Goal: Transaction & Acquisition: Subscribe to service/newsletter

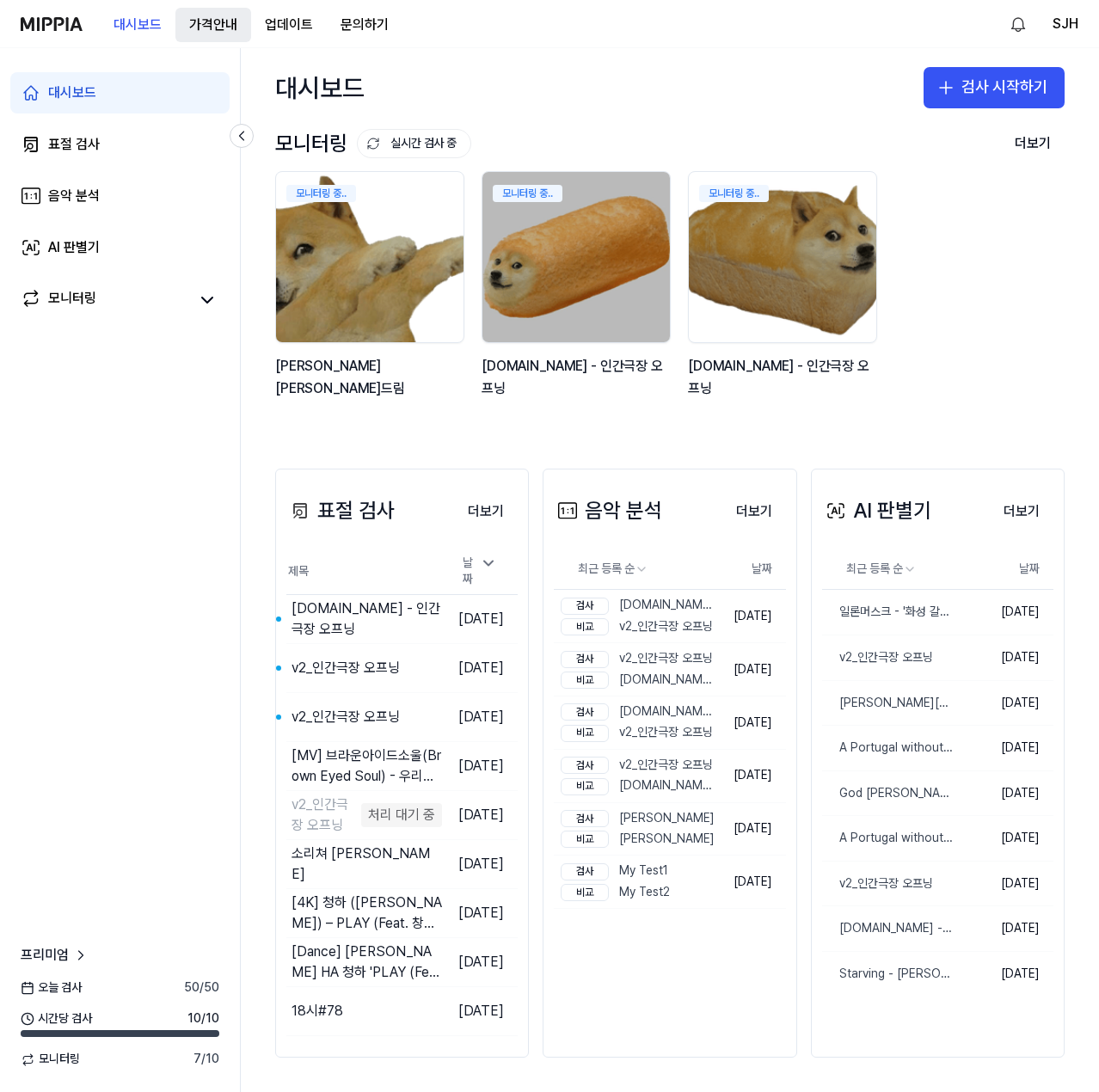
click at [219, 27] on 버튼 "가격안내" at bounding box center [213, 25] width 76 height 35
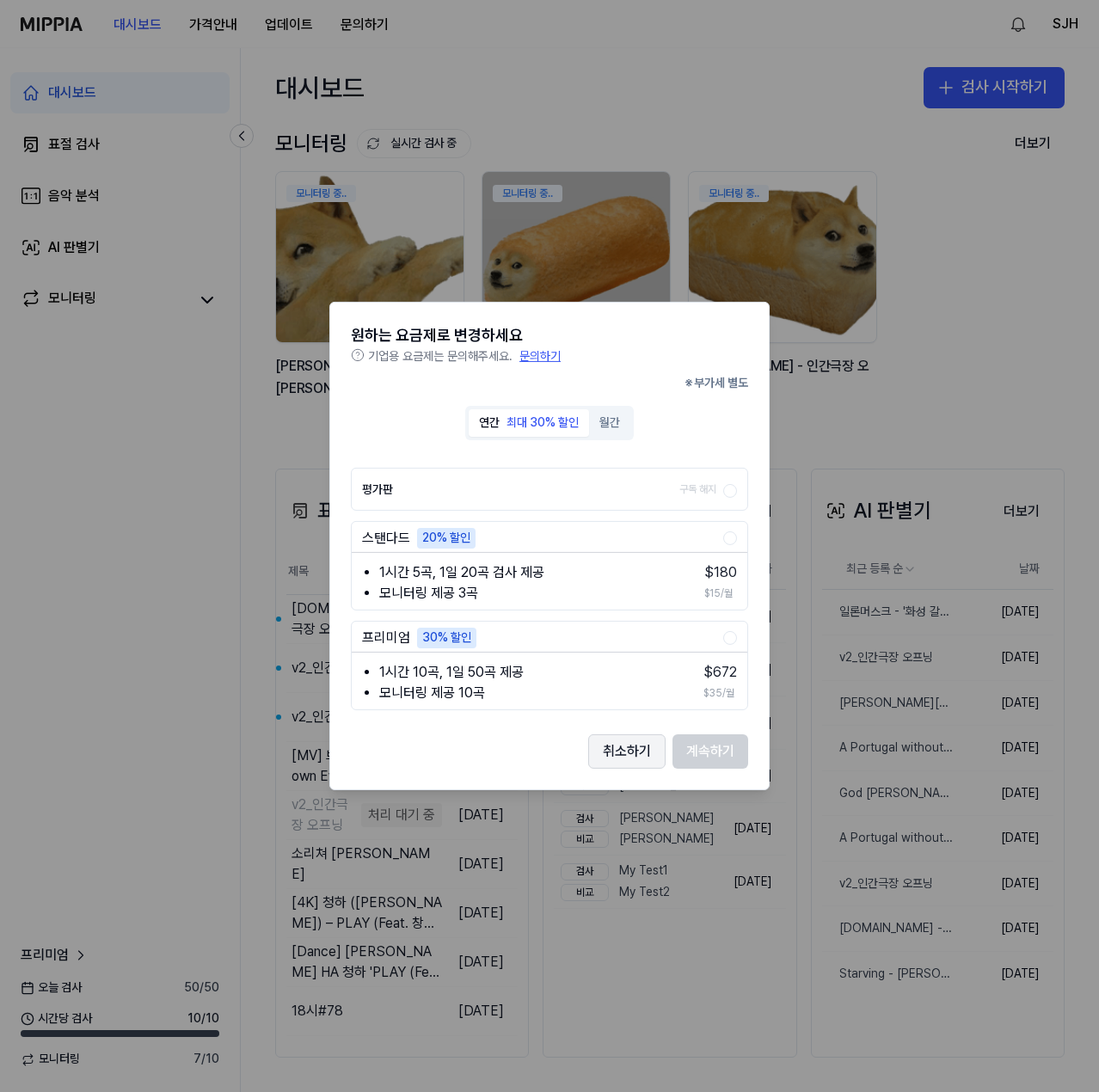
click at [636, 760] on button "취소하기" at bounding box center [626, 752] width 78 height 35
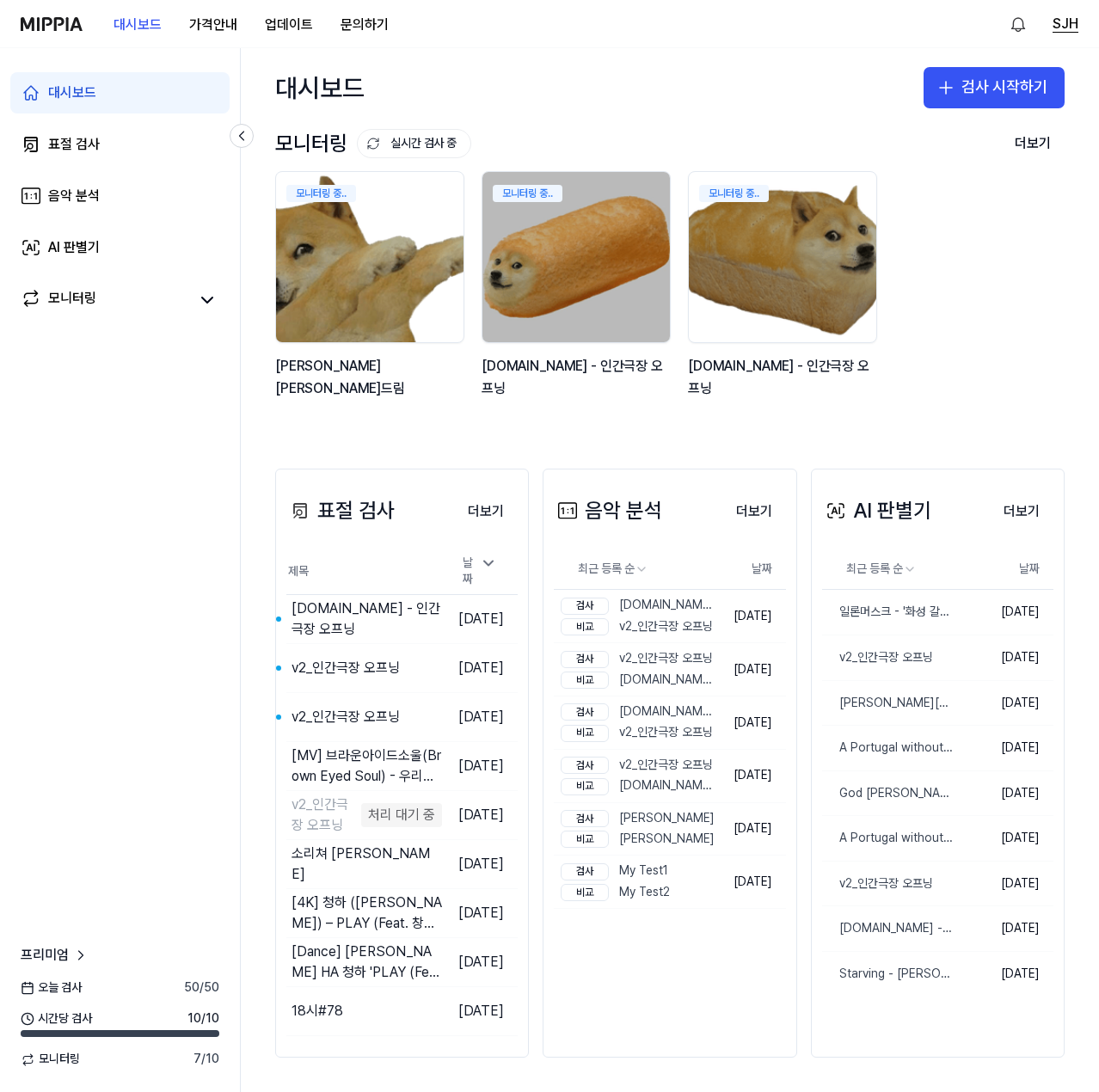
click at [1068, 17] on button "SJH" at bounding box center [1065, 24] width 26 height 21
click at [897, 143] on button "로그아웃" at bounding box center [969, 147] width 198 height 17
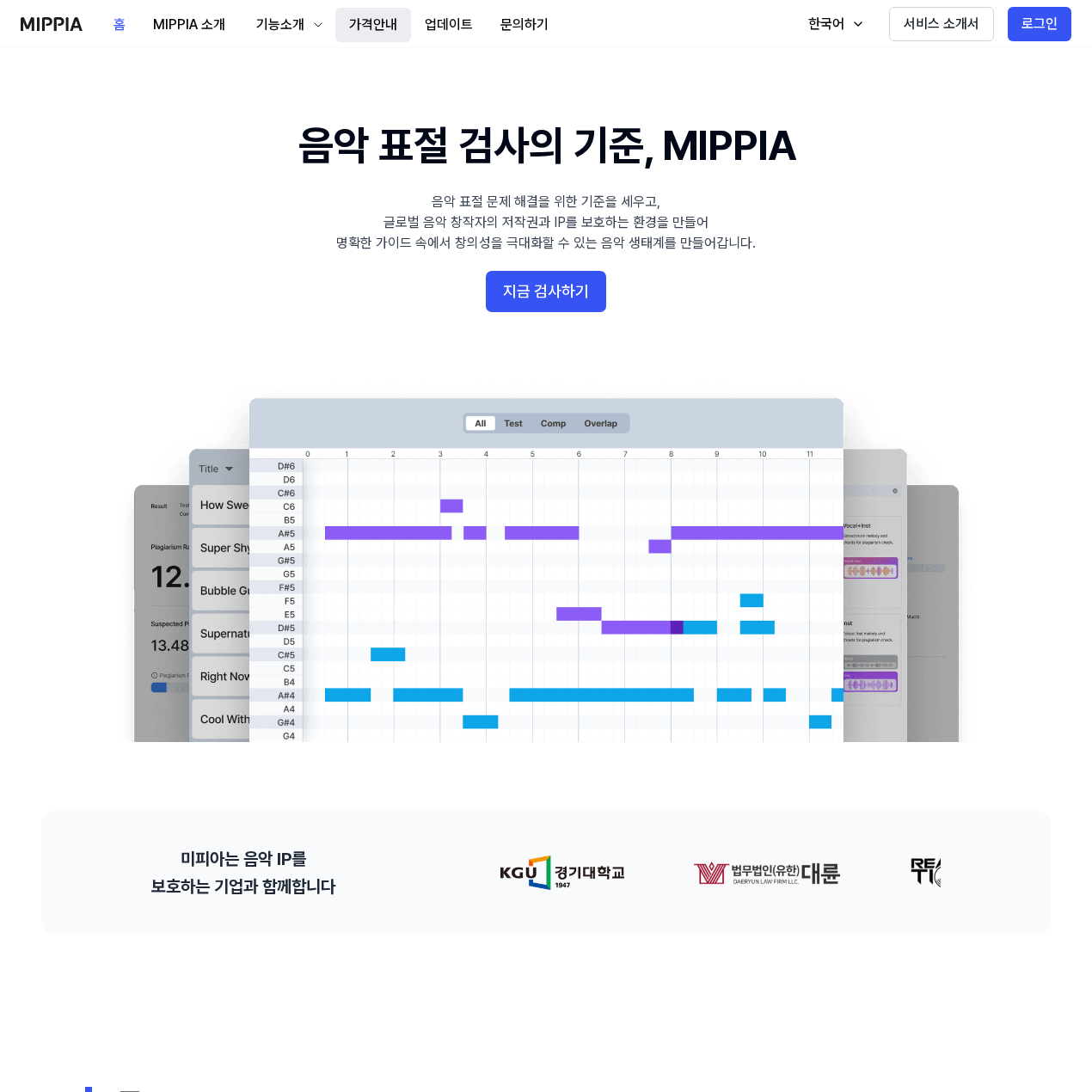
click at [360, 30] on button "가격안내" at bounding box center [373, 25] width 76 height 35
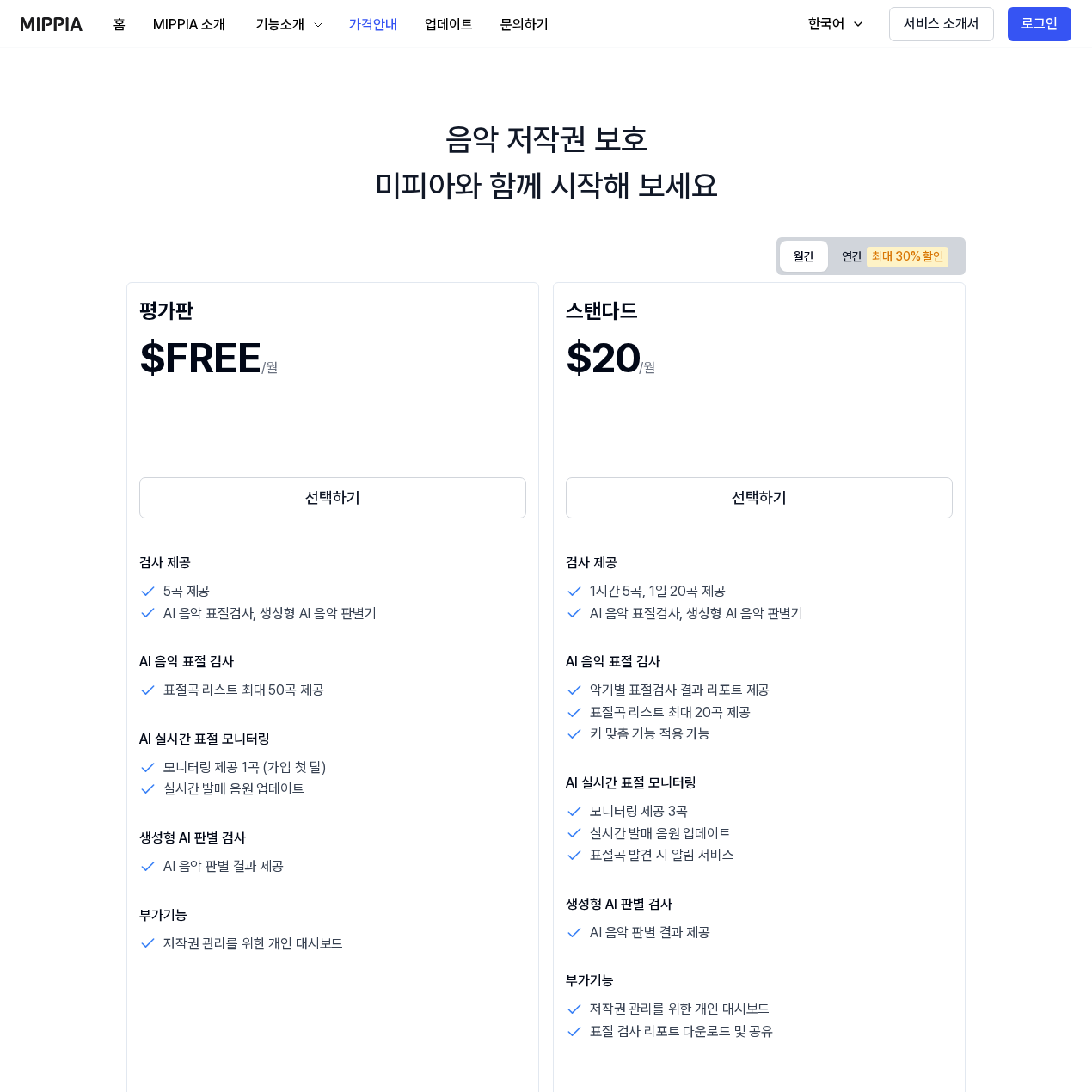
click at [803, 257] on button "월간" at bounding box center [803, 256] width 48 height 31
click at [857, 267] on button "연간 최대 30% 할인" at bounding box center [895, 256] width 134 height 31
click at [805, 261] on button "월간" at bounding box center [803, 256] width 48 height 31
click at [877, 261] on div "최대 30% 할인" at bounding box center [907, 257] width 81 height 21
click at [791, 264] on button "월간" at bounding box center [803, 256] width 48 height 31
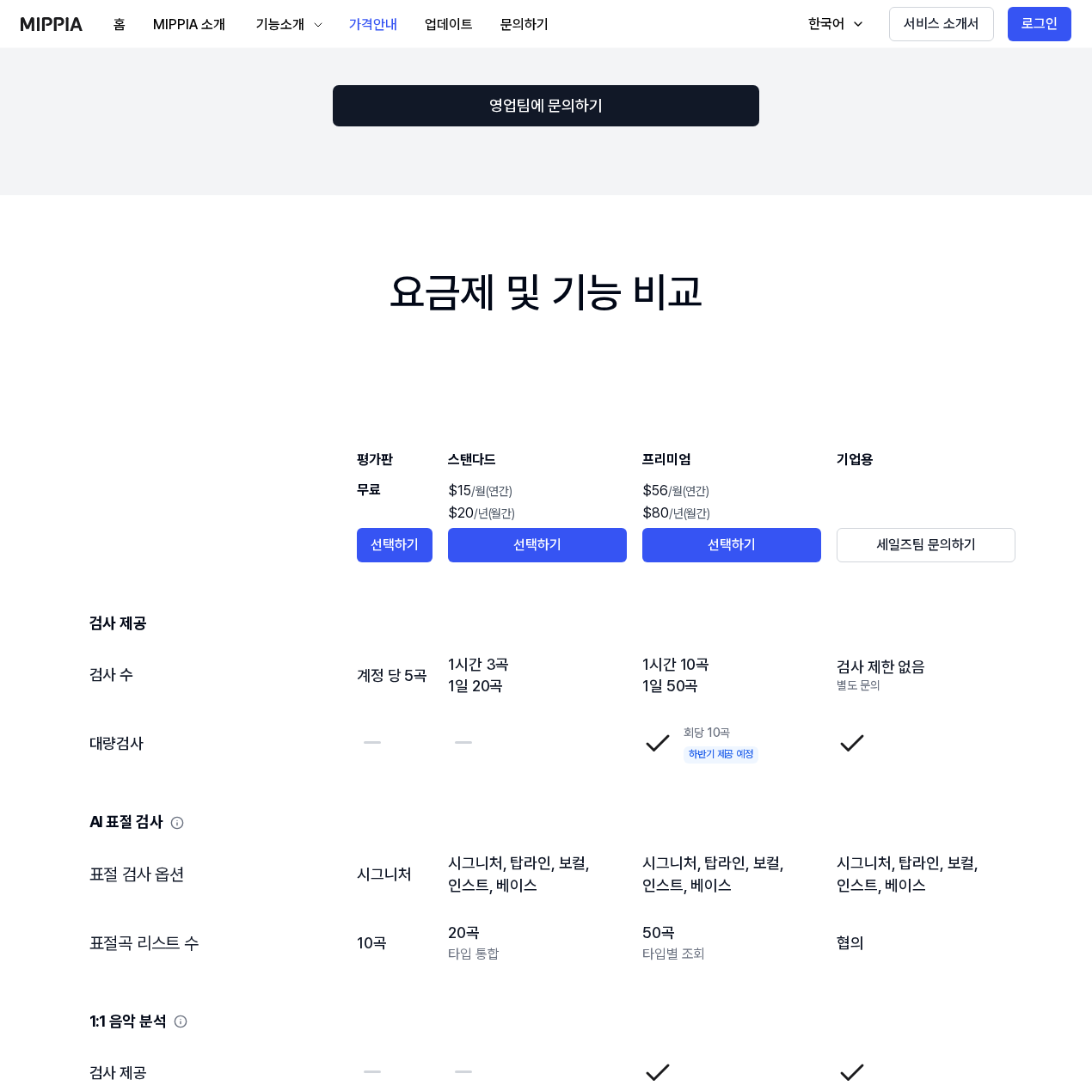
scroll to position [2580, 0]
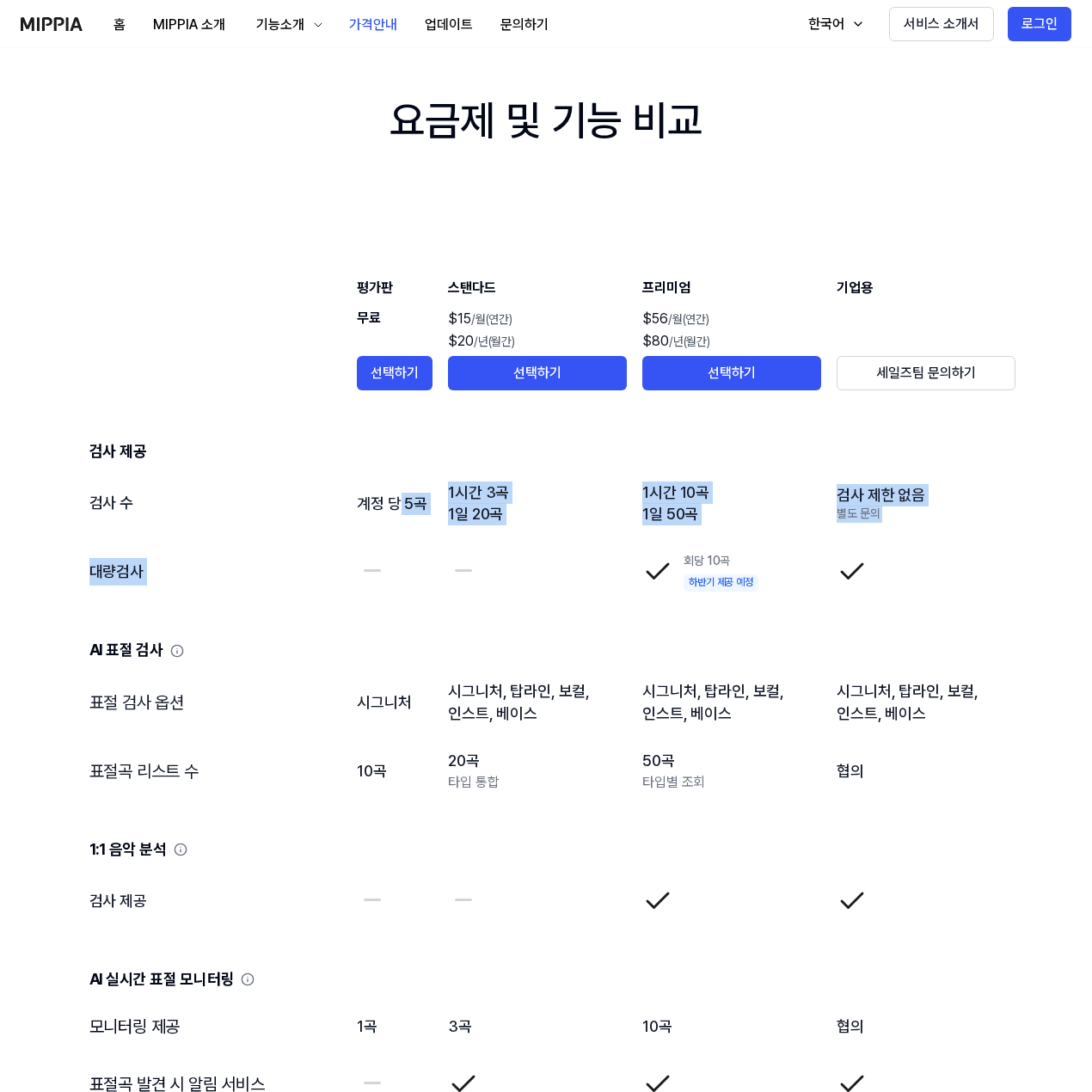
drag, startPoint x: 618, startPoint y: 579, endPoint x: 399, endPoint y: 499, distance: 233.2
click at [399, 499] on tbody "검사 제공 검사 수 계정 당 5곡 1시간 3곡 1일 20곡 1시간 10곡 1일 50곡 검사 제한 없음 별도 문의 대량검사 회당 10곡 하반기 …" at bounding box center [546, 1095] width 941 height 1376
click at [464, 499] on td "1시간 3곡 1일 20곡" at bounding box center [537, 503] width 180 height 69
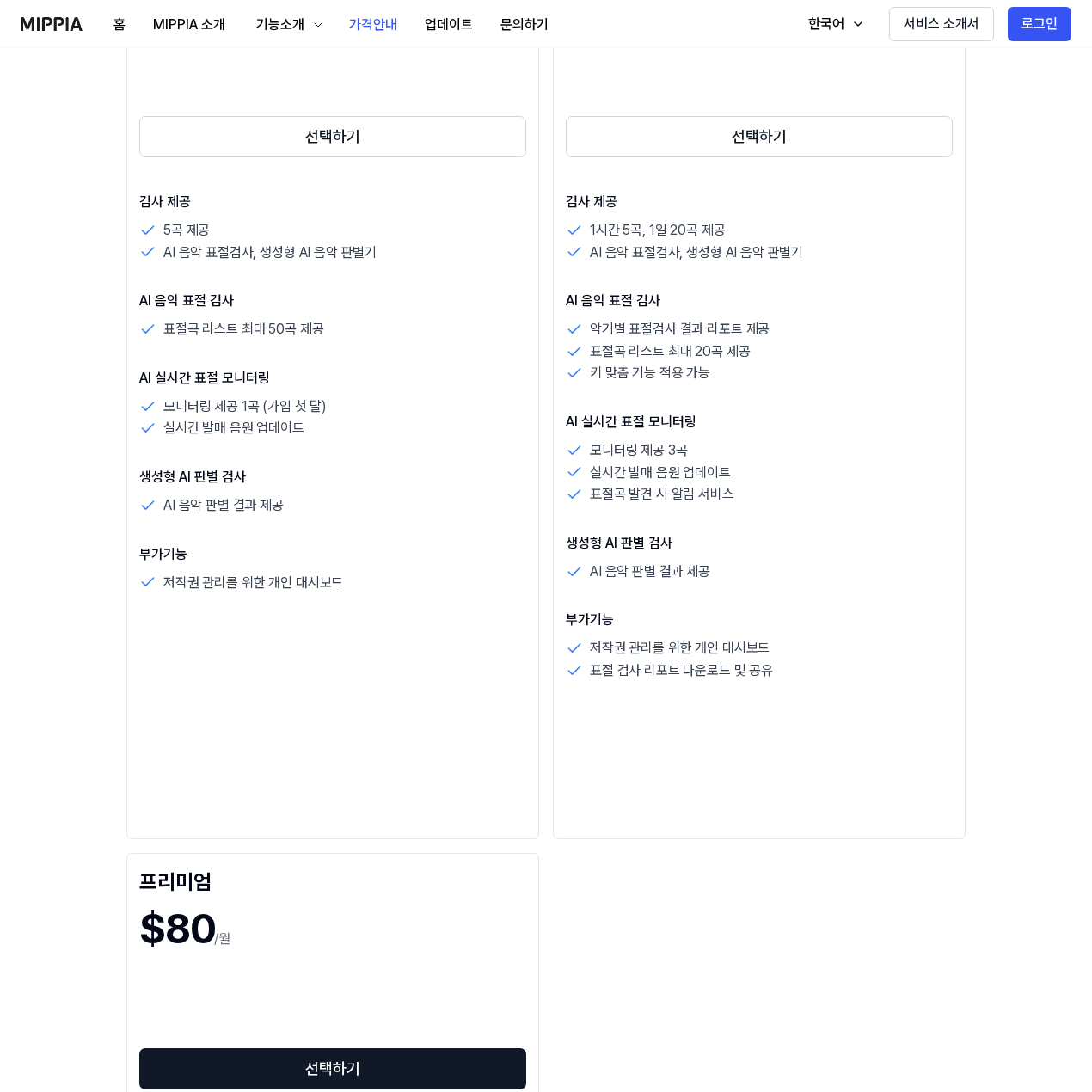
scroll to position [0, 0]
